Goal: Task Accomplishment & Management: Manage account settings

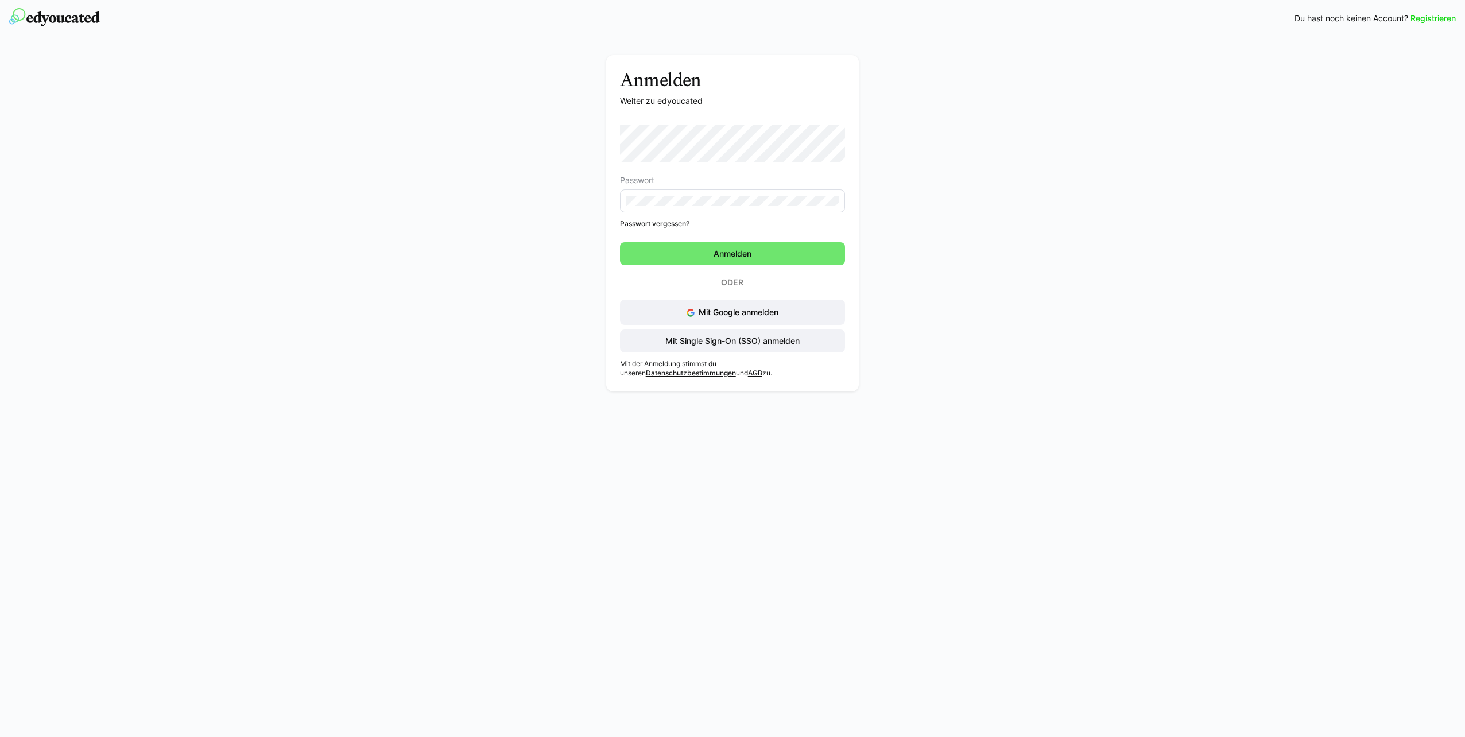
drag, startPoint x: 588, startPoint y: 204, endPoint x: 603, endPoint y: 211, distance: 15.9
click at [588, 204] on div "Anmelden Weiter zu edyoucated Passwort Passwort vergessen? Anmelden Oder Mit Go…" at bounding box center [732, 226] width 647 height 342
click at [698, 339] on span "Mit Single Sign-On (SSO) anmelden" at bounding box center [733, 340] width 138 height 11
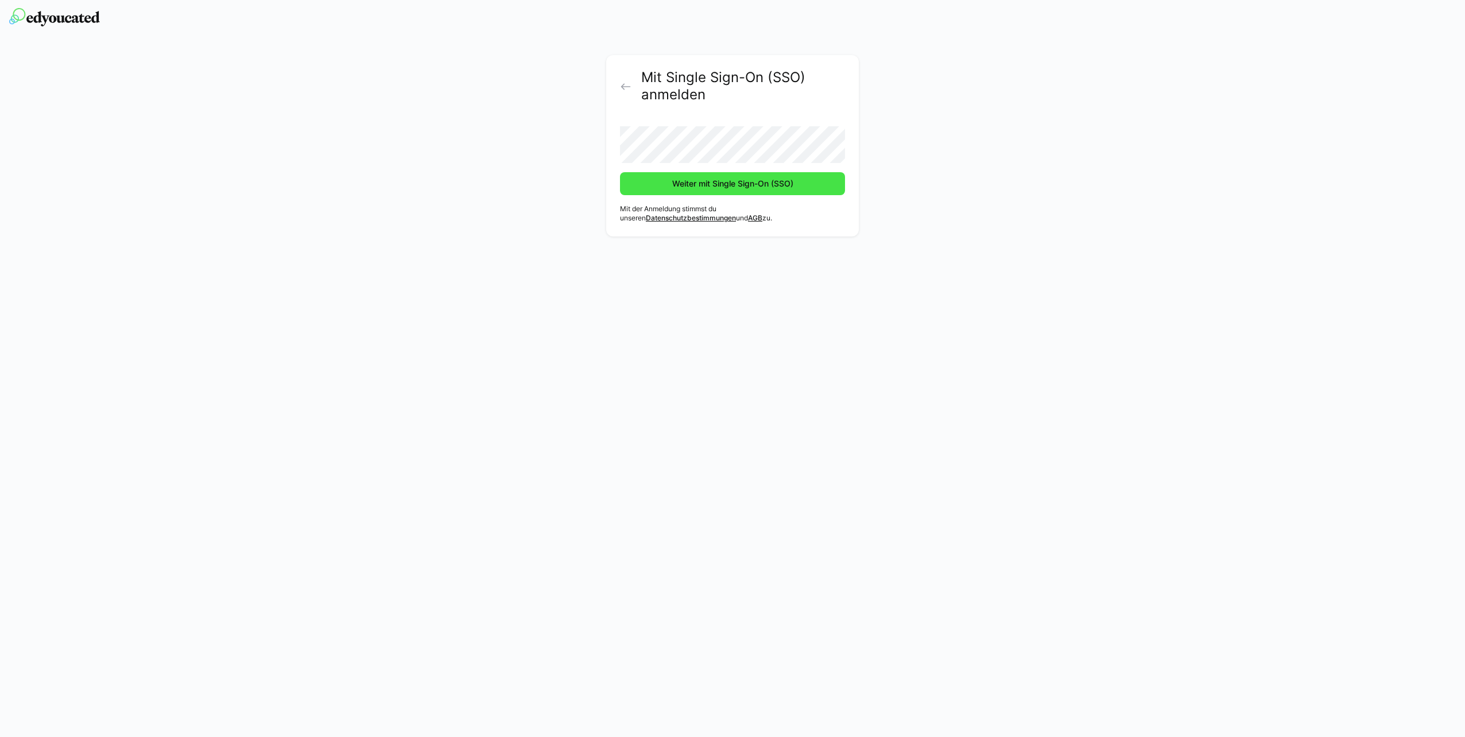
click at [665, 184] on span "Weiter mit Single Sign-On (SSO)" at bounding box center [732, 183] width 225 height 23
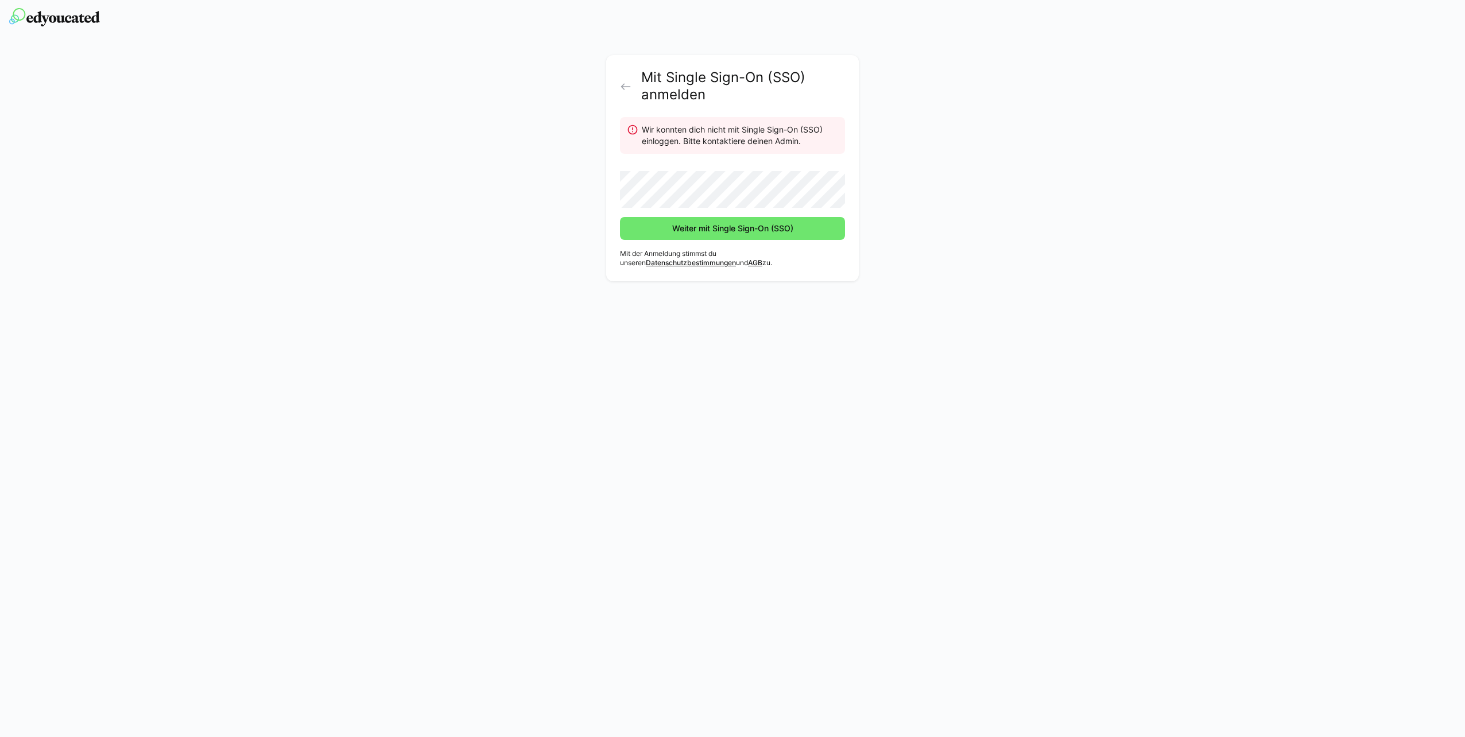
click at [628, 94] on div "Mit Single Sign-On (SSO) anmelden" at bounding box center [732, 86] width 225 height 34
click at [628, 91] on eds-icon at bounding box center [625, 86] width 11 height 11
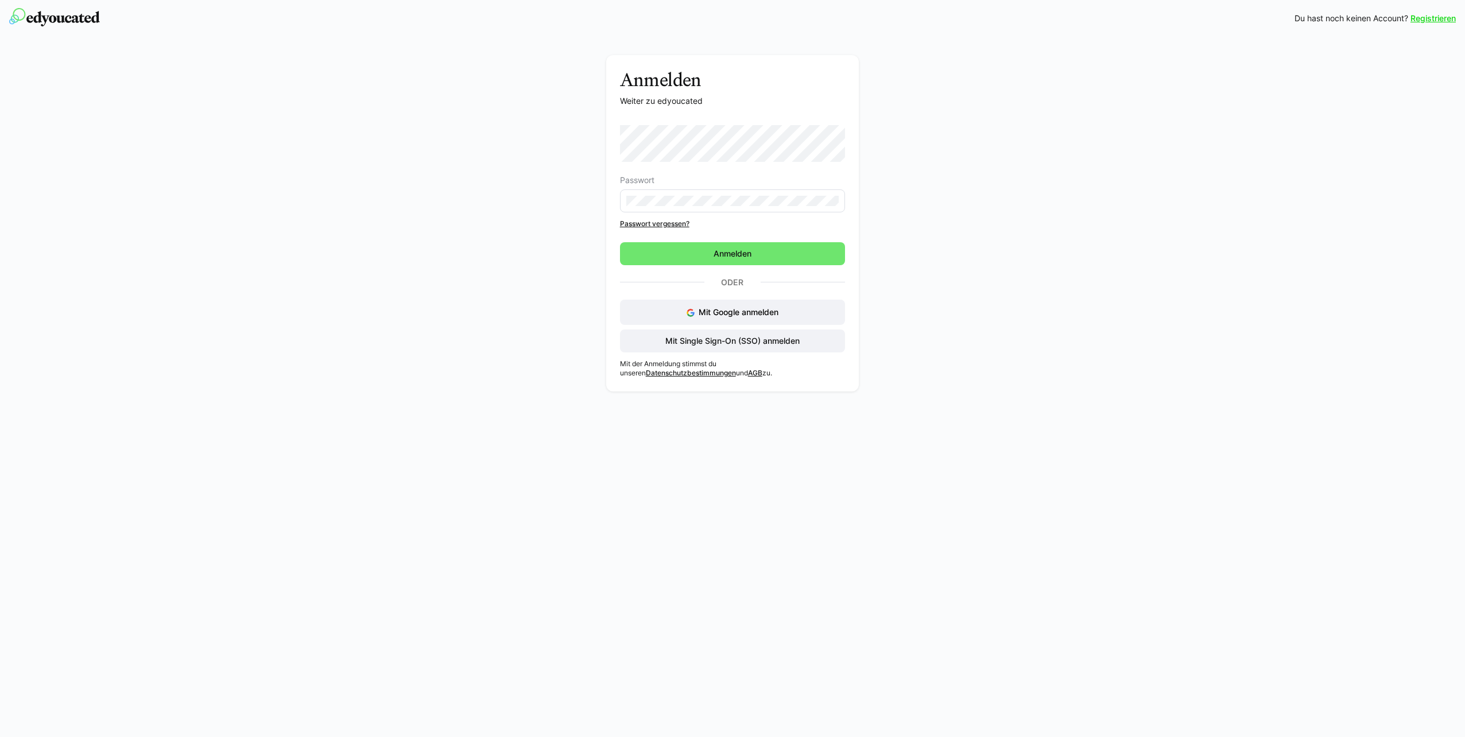
click at [655, 222] on link "Passwort vergessen?" at bounding box center [733, 223] width 226 height 9
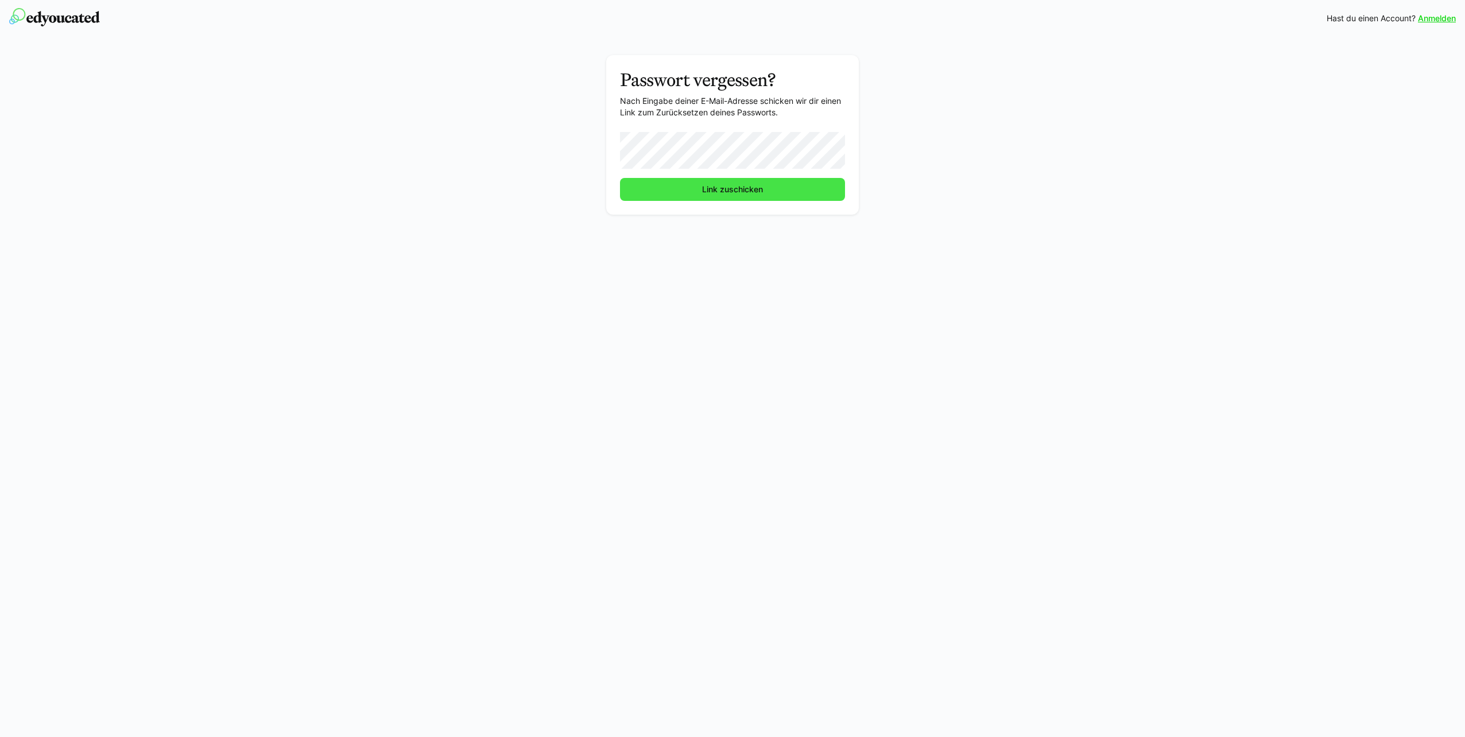
click at [653, 189] on span "Link zuschicken" at bounding box center [732, 189] width 225 height 23
